Goal: Find specific page/section: Find specific page/section

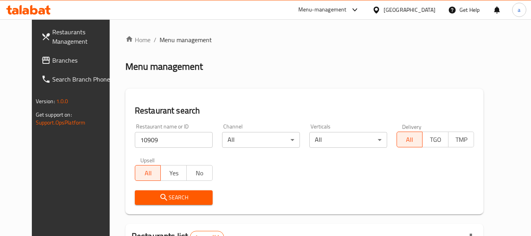
scroll to position [109, 0]
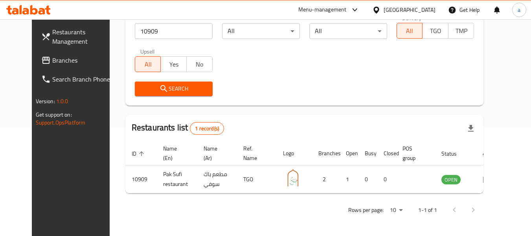
click at [52, 61] on span "Branches" at bounding box center [83, 59] width 62 height 9
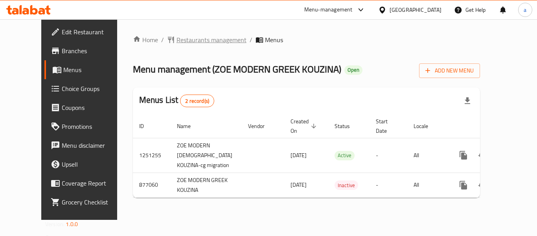
click at [186, 41] on span "Restaurants management" at bounding box center [212, 39] width 70 height 9
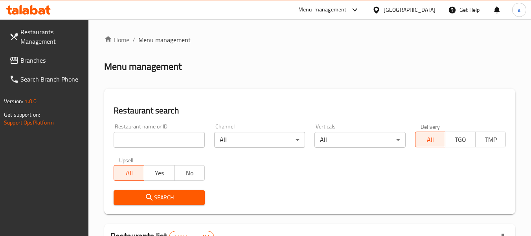
click at [166, 137] on input "search" at bounding box center [159, 140] width 91 height 16
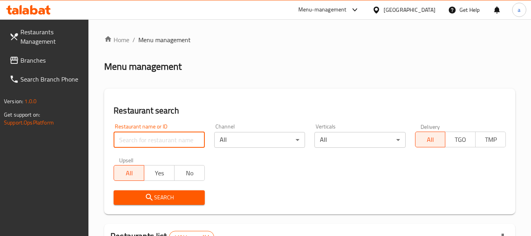
paste input "657560"
type input "657560"
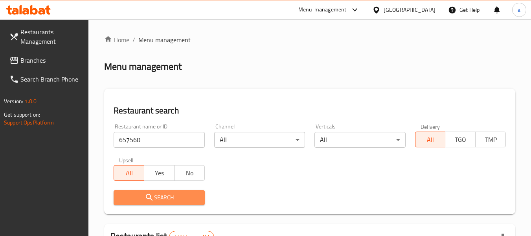
click at [171, 197] on span "Search" at bounding box center [159, 197] width 78 height 10
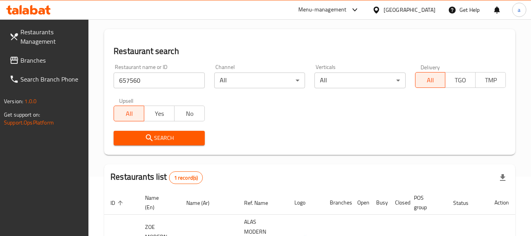
scroll to position [115, 0]
